Goal: Information Seeking & Learning: Learn about a topic

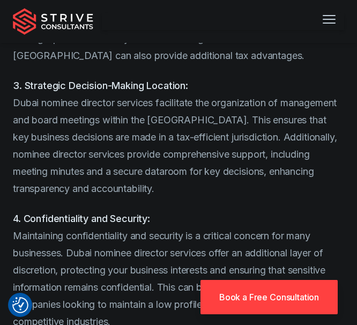
scroll to position [1225, 0]
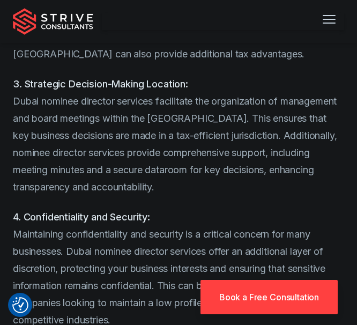
click at [193, 135] on p "3. Strategic Decision-Making Location: Dubai nominee director services facilita…" at bounding box center [179, 136] width 332 height 120
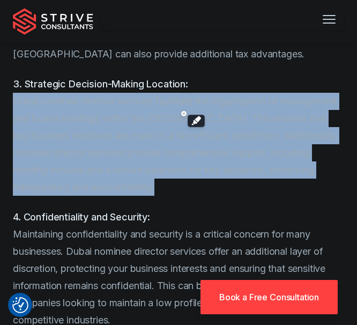
click at [193, 135] on p "3. Strategic Decision-Making Location: Dubai nominee director services facilita…" at bounding box center [179, 136] width 332 height 120
click at [246, 156] on p "3. Strategic Decision-Making Location: Dubai nominee director services facilita…" at bounding box center [179, 136] width 332 height 120
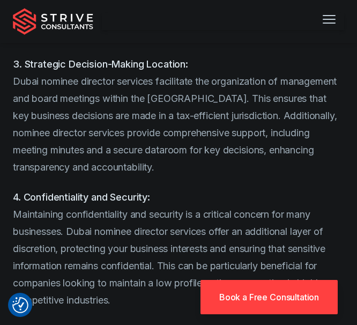
scroll to position [1249, 0]
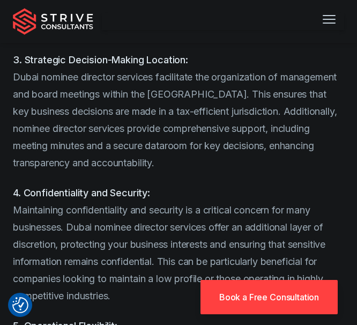
click at [185, 156] on p "3. Strategic Decision-Making Location: Dubai nominee director services facilita…" at bounding box center [179, 112] width 332 height 120
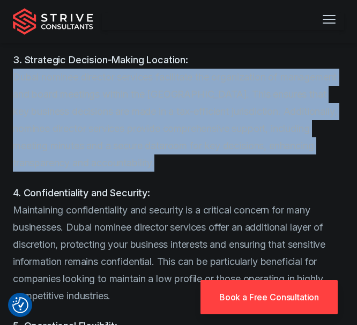
click at [185, 156] on p "3. Strategic Decision-Making Location: Dubai nominee director services facilita…" at bounding box center [179, 112] width 332 height 120
copy article "Dubai nominee director services facilitate the organization of management and b…"
